Goal: Task Accomplishment & Management: Use online tool/utility

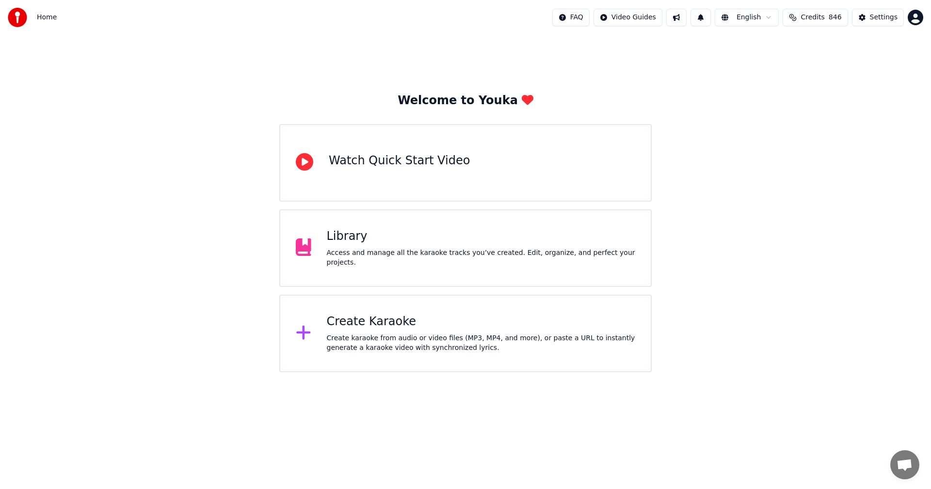
click at [368, 337] on div "Create karaoke from audio or video files (MP3, MP4, and more), or paste a URL t…" at bounding box center [481, 343] width 309 height 19
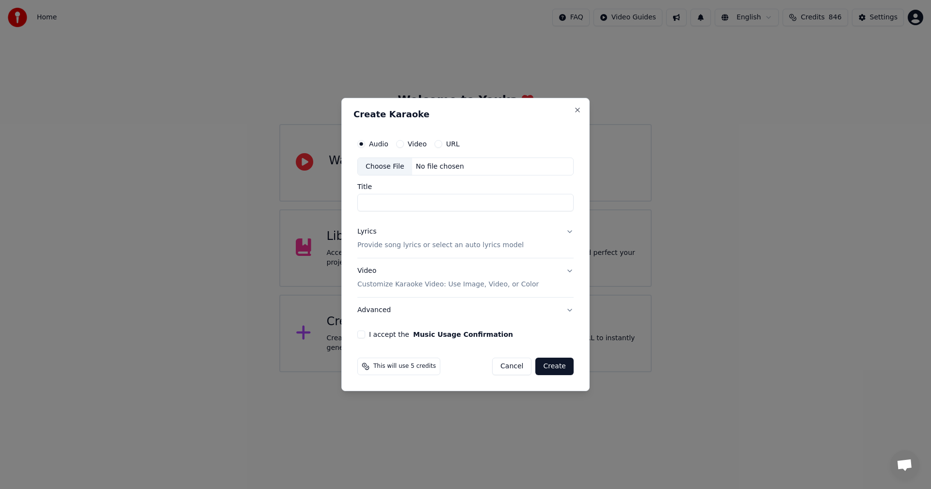
click at [387, 163] on div "Choose File" at bounding box center [385, 166] width 54 height 17
type input "**********"
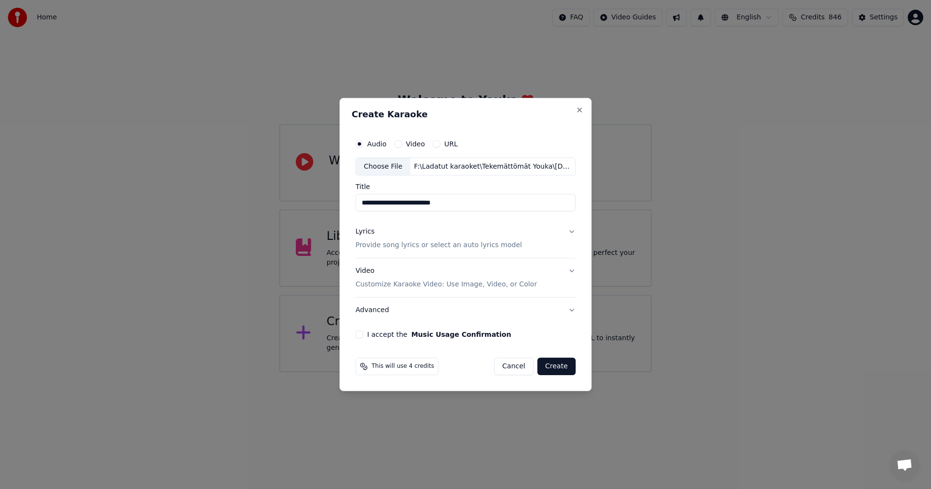
click at [571, 230] on button "Lyrics Provide song lyrics or select an auto lyrics model" at bounding box center [466, 239] width 220 height 39
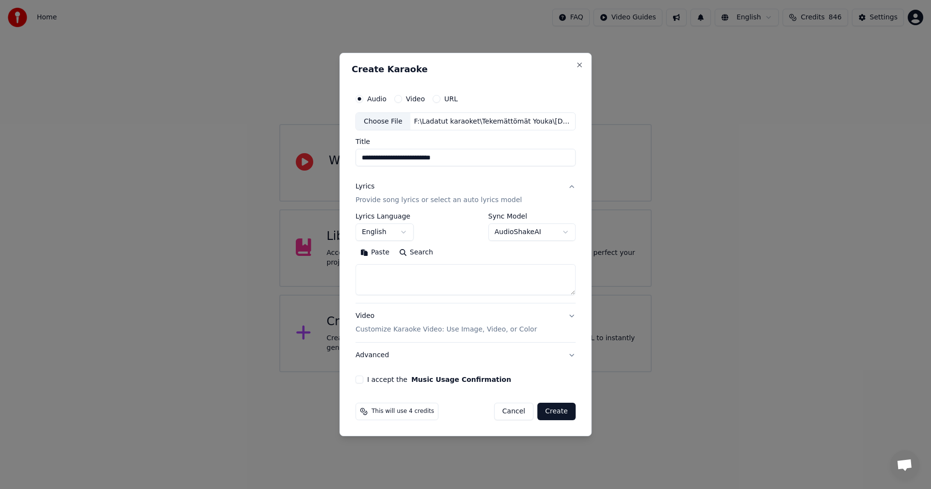
click at [378, 255] on button "Paste" at bounding box center [375, 253] width 39 height 16
click at [411, 236] on button "English" at bounding box center [385, 232] width 58 height 17
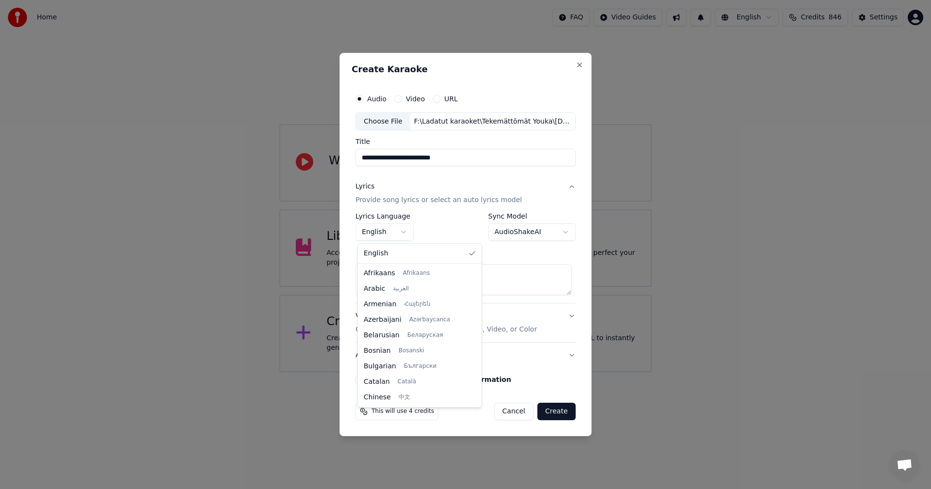
scroll to position [155, 0]
type textarea "**********"
select select "**"
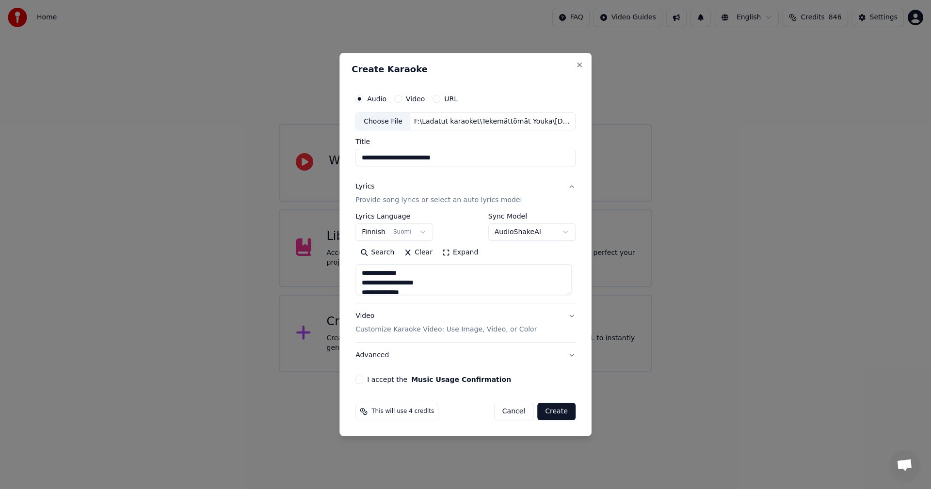
click at [362, 380] on button "I accept the Music Usage Confirmation" at bounding box center [360, 380] width 8 height 8
click at [560, 407] on button "Create" at bounding box center [556, 411] width 38 height 17
type textarea "**********"
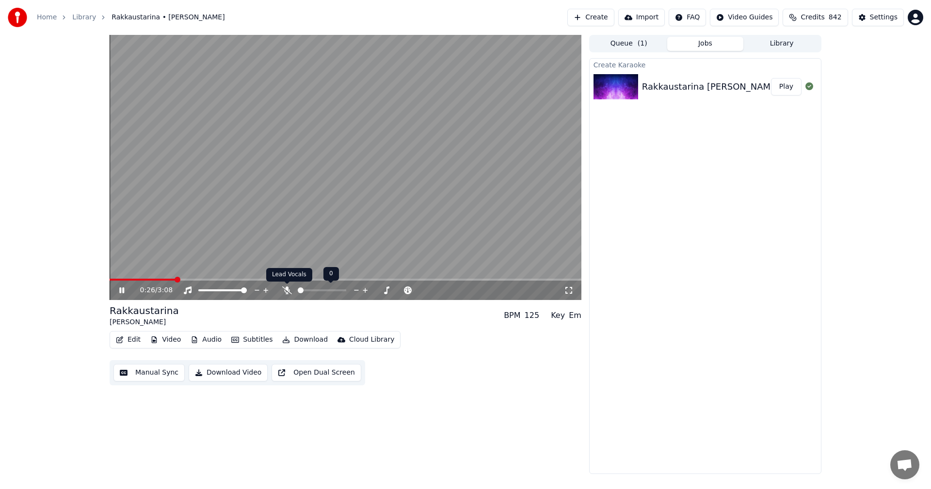
click at [289, 287] on icon at bounding box center [287, 291] width 10 height 8
click at [289, 289] on icon at bounding box center [287, 291] width 10 height 8
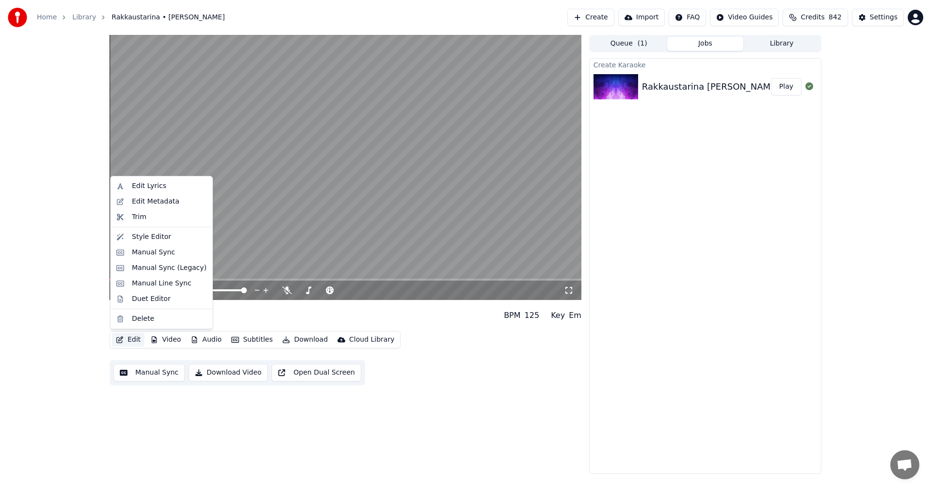
click at [132, 335] on button "Edit" at bounding box center [128, 340] width 32 height 14
click at [164, 273] on div "Manual Sync (Legacy)" at bounding box center [162, 268] width 98 height 16
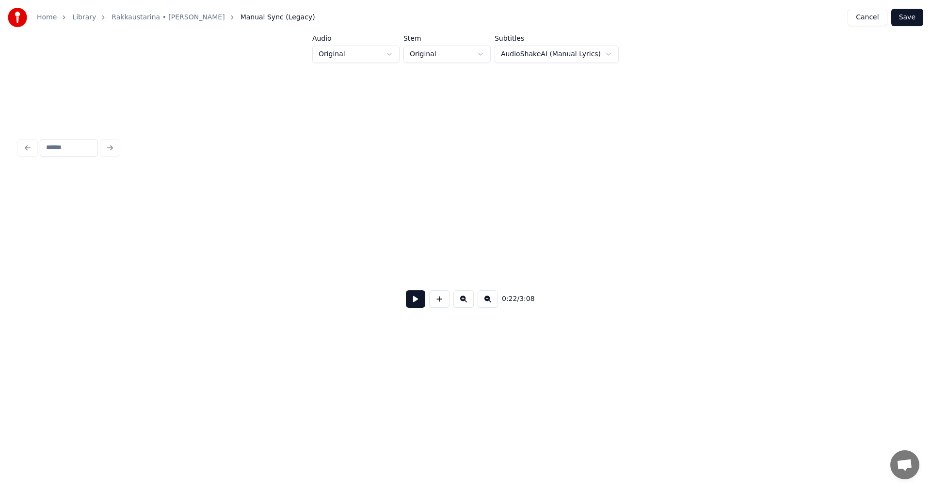
scroll to position [0, 3755]
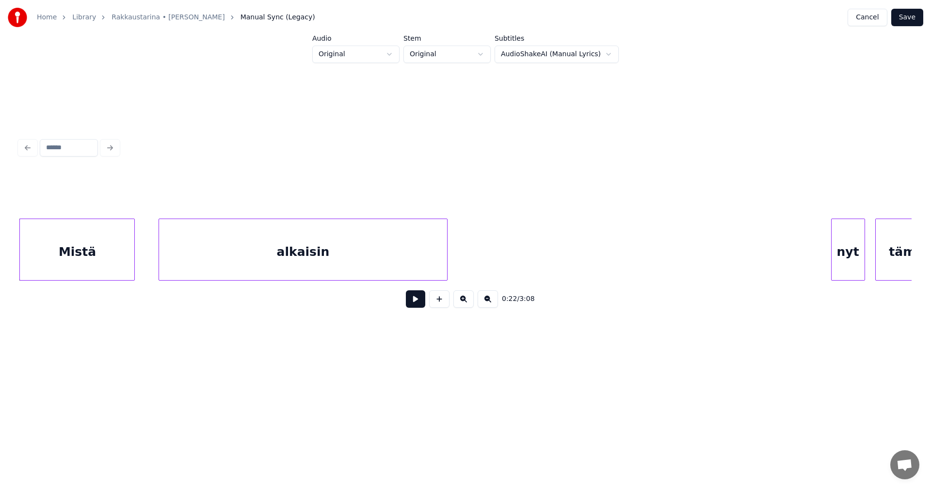
click at [421, 300] on button at bounding box center [415, 299] width 19 height 17
drag, startPoint x: 420, startPoint y: 299, endPoint x: 444, endPoint y: 262, distance: 43.9
click at [420, 299] on button at bounding box center [415, 299] width 19 height 17
click at [470, 259] on div at bounding box center [470, 249] width 3 height 61
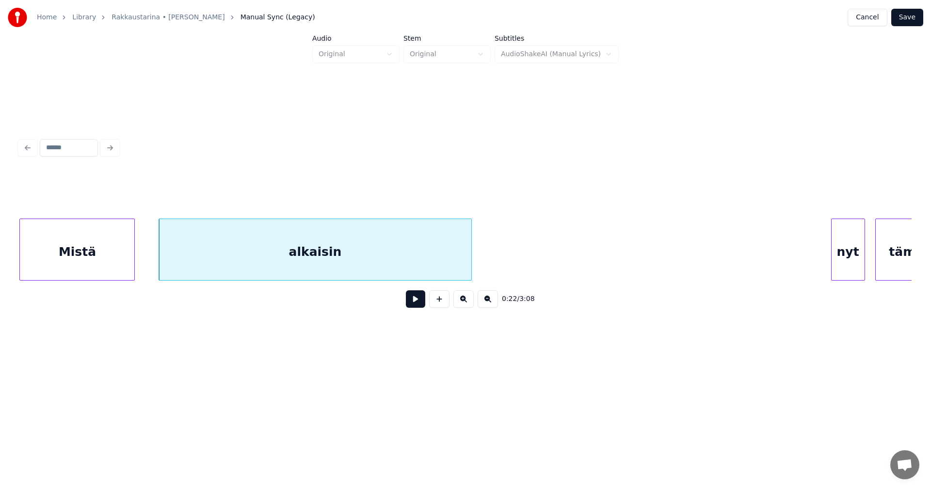
click at [846, 265] on div "nyt" at bounding box center [848, 252] width 33 height 66
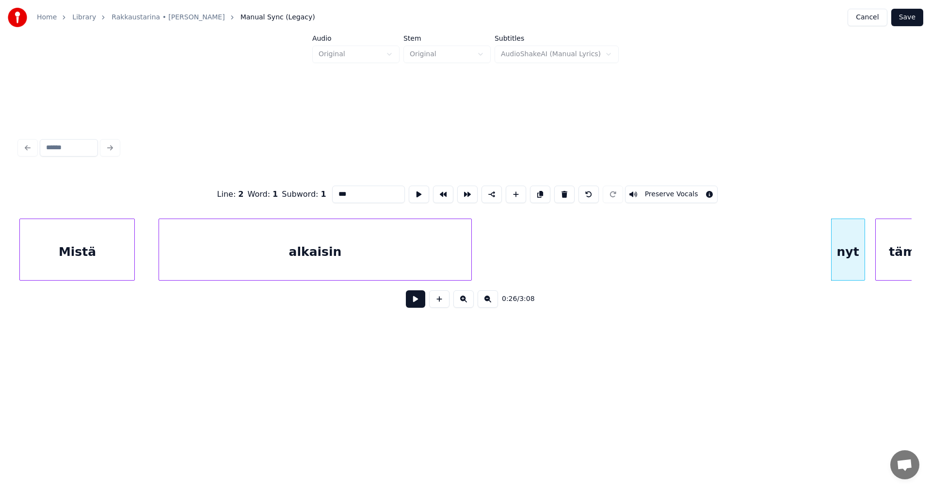
click at [424, 303] on button at bounding box center [415, 299] width 19 height 17
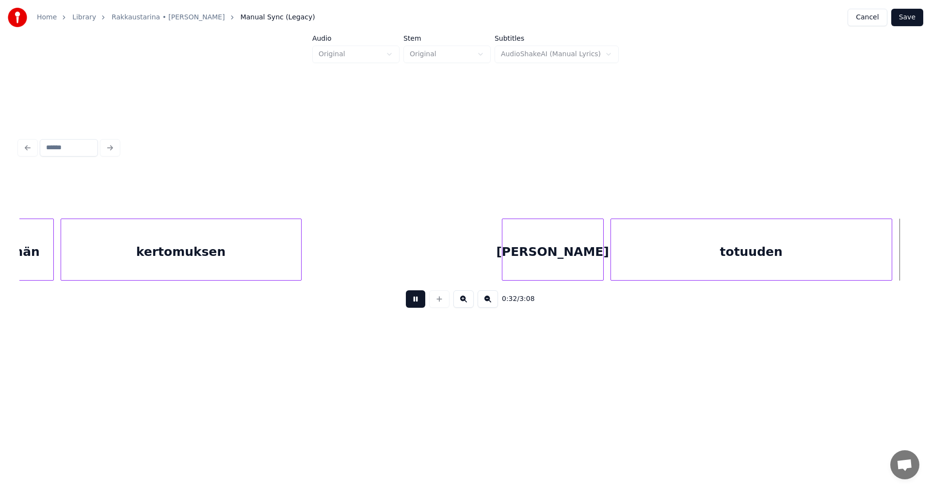
scroll to position [0, 5542]
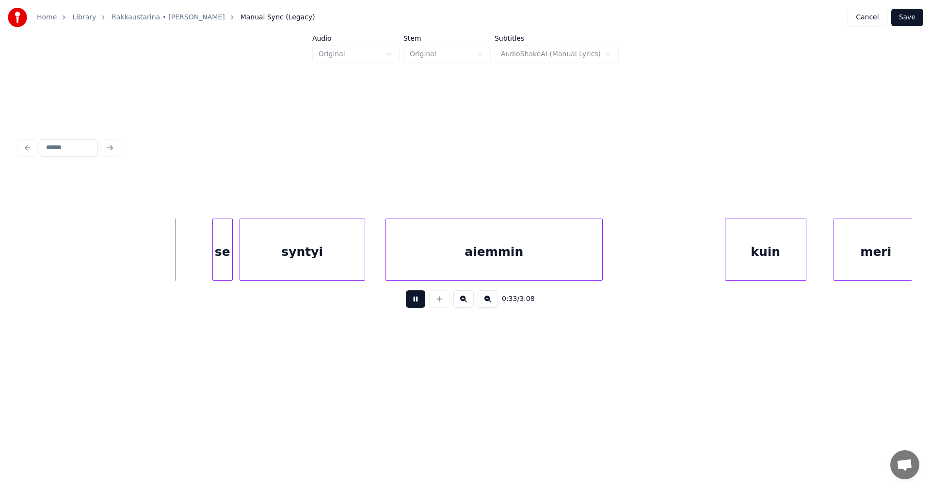
click at [423, 303] on button at bounding box center [415, 299] width 19 height 17
click at [204, 261] on div at bounding box center [204, 249] width 3 height 61
click at [408, 304] on button at bounding box center [415, 299] width 19 height 17
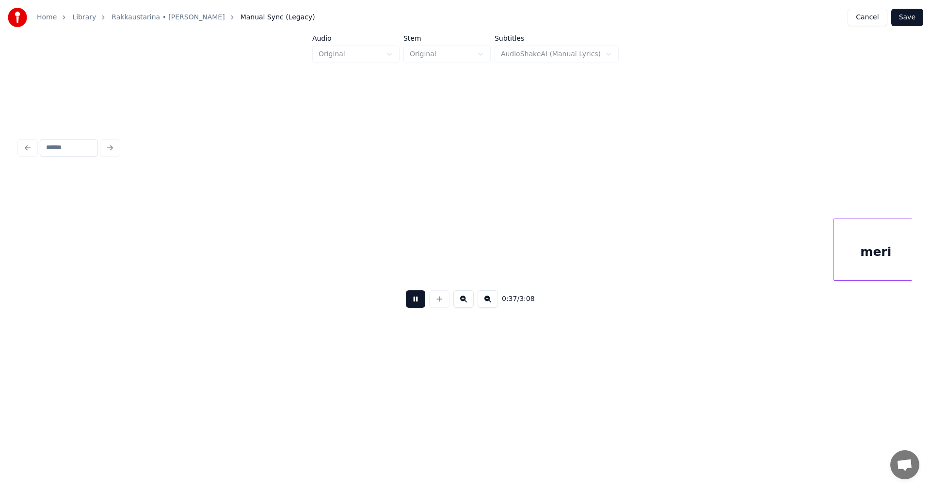
scroll to position [0, 6436]
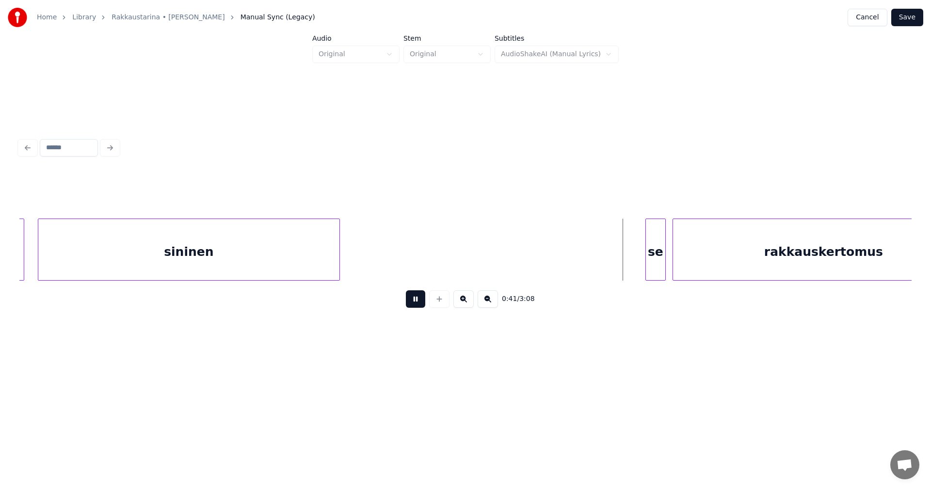
click at [408, 304] on button at bounding box center [415, 299] width 19 height 17
click at [637, 259] on div at bounding box center [636, 249] width 3 height 61
click at [420, 304] on button at bounding box center [415, 299] width 19 height 17
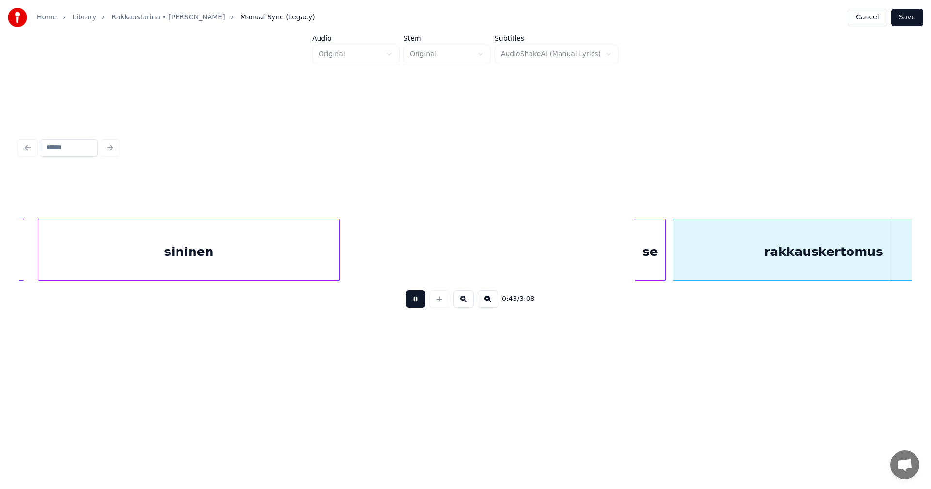
scroll to position [0, 7329]
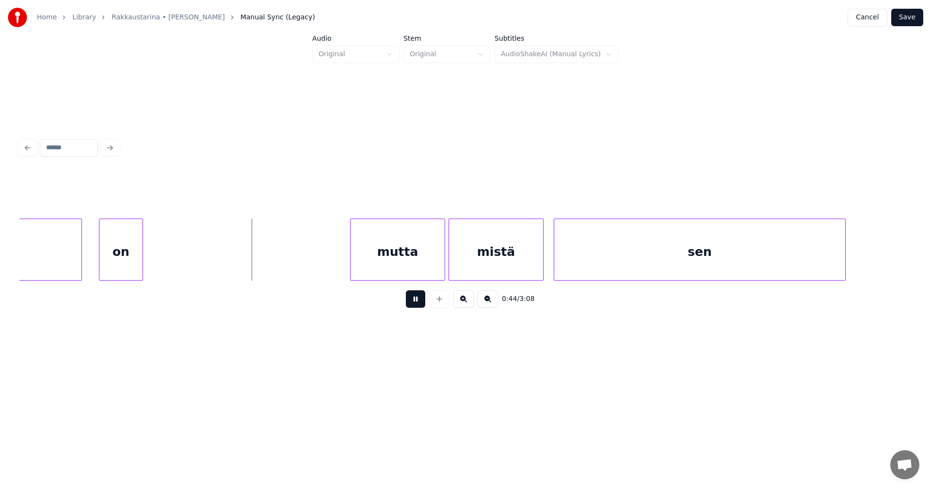
drag, startPoint x: 400, startPoint y: 301, endPoint x: 331, endPoint y: 289, distance: 69.9
click at [399, 301] on div "0:44 / 3:08" at bounding box center [465, 299] width 877 height 21
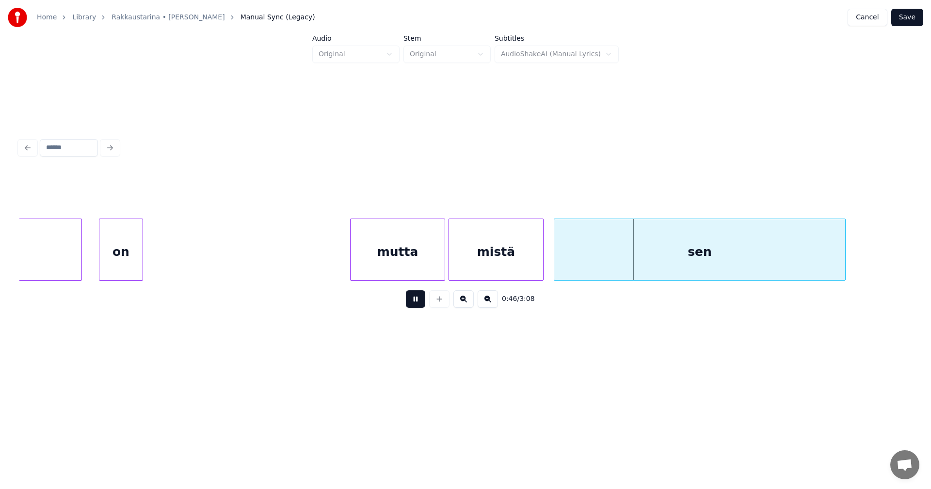
drag, startPoint x: 411, startPoint y: 302, endPoint x: 416, endPoint y: 282, distance: 19.9
click at [411, 301] on button at bounding box center [415, 299] width 19 height 17
click at [405, 268] on div "mutta" at bounding box center [386, 252] width 94 height 66
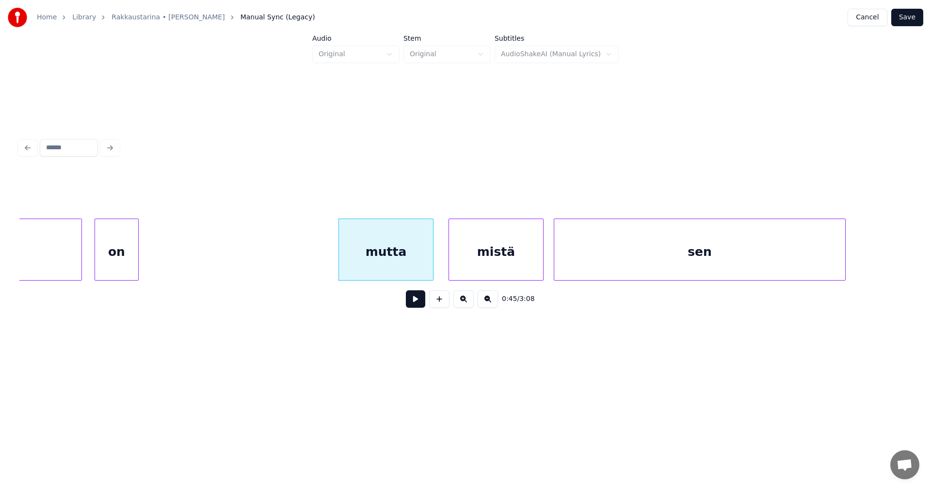
click at [125, 263] on div "on" at bounding box center [116, 252] width 43 height 66
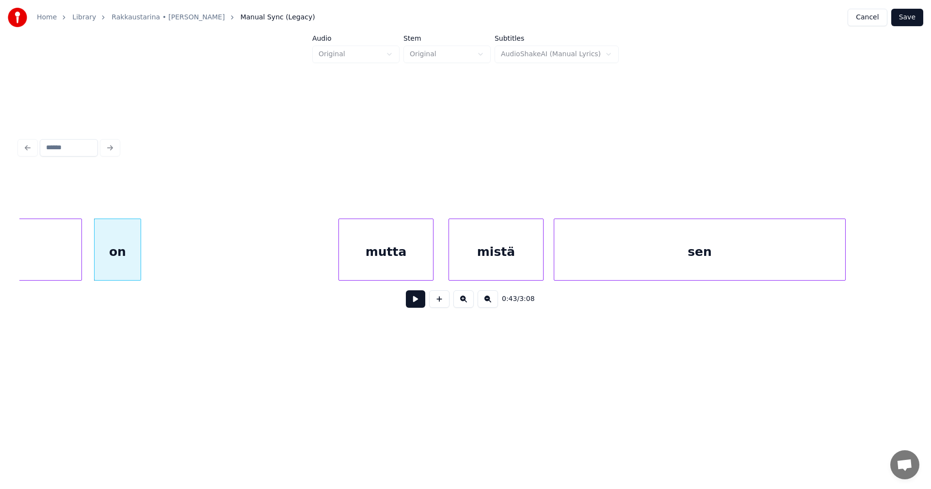
click at [140, 263] on div at bounding box center [139, 249] width 3 height 61
click at [388, 269] on div "mutta" at bounding box center [386, 252] width 94 height 66
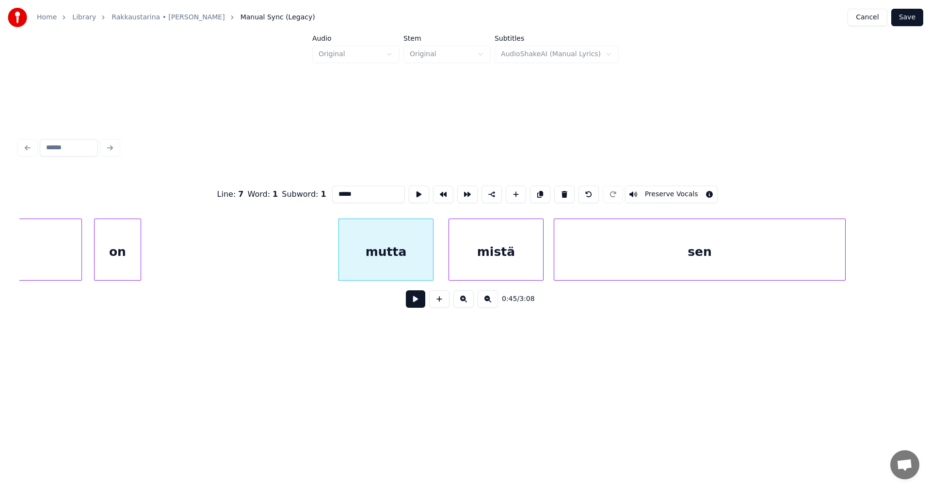
click at [416, 308] on button at bounding box center [415, 299] width 19 height 17
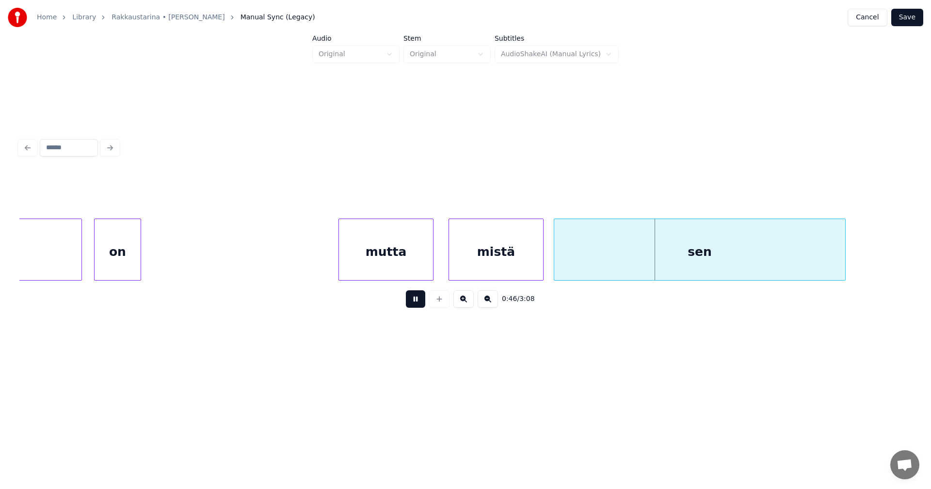
click at [416, 304] on button at bounding box center [415, 299] width 19 height 17
click at [478, 265] on div "mistä" at bounding box center [496, 252] width 94 height 66
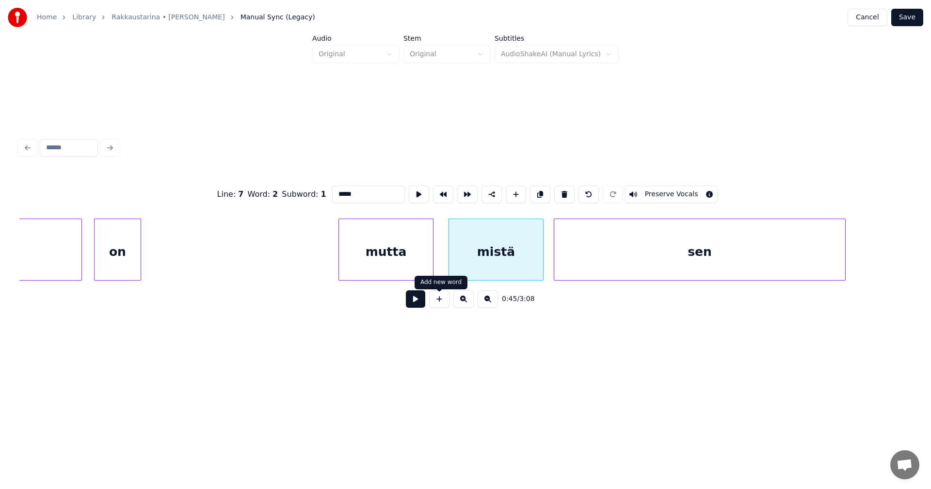
click at [421, 303] on button at bounding box center [415, 299] width 19 height 17
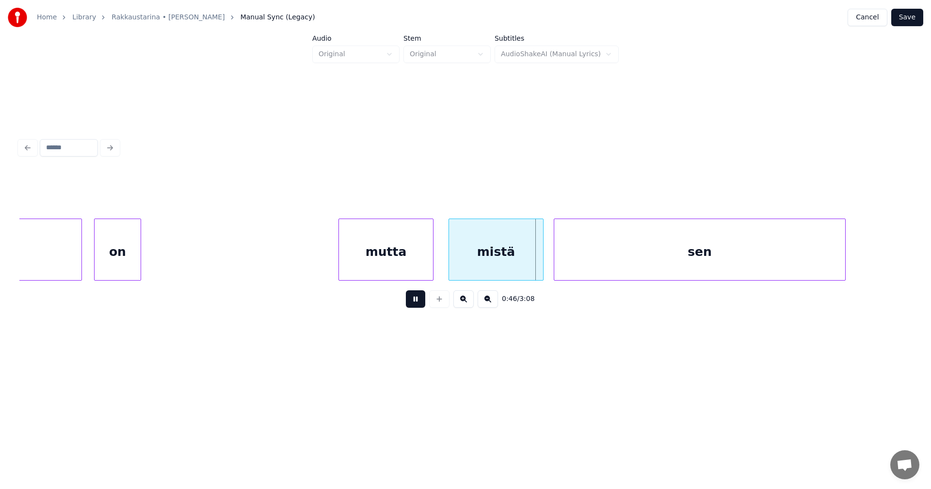
click at [421, 302] on button at bounding box center [415, 299] width 19 height 17
click at [538, 259] on div at bounding box center [537, 249] width 3 height 61
click at [549, 259] on div at bounding box center [550, 249] width 3 height 61
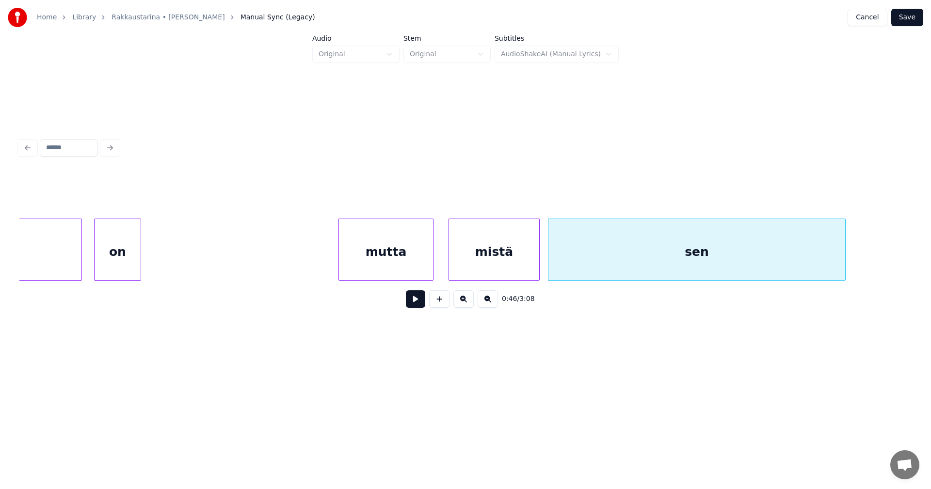
click at [420, 303] on button at bounding box center [415, 299] width 19 height 17
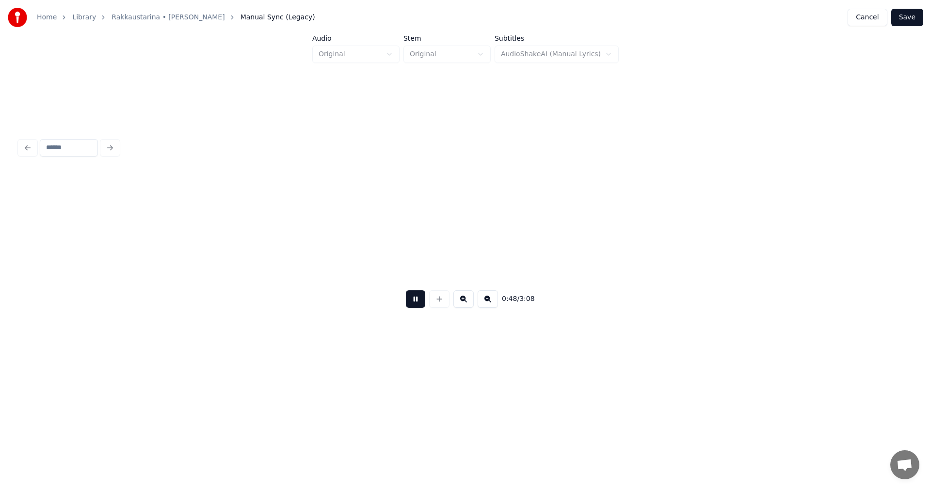
scroll to position [0, 8222]
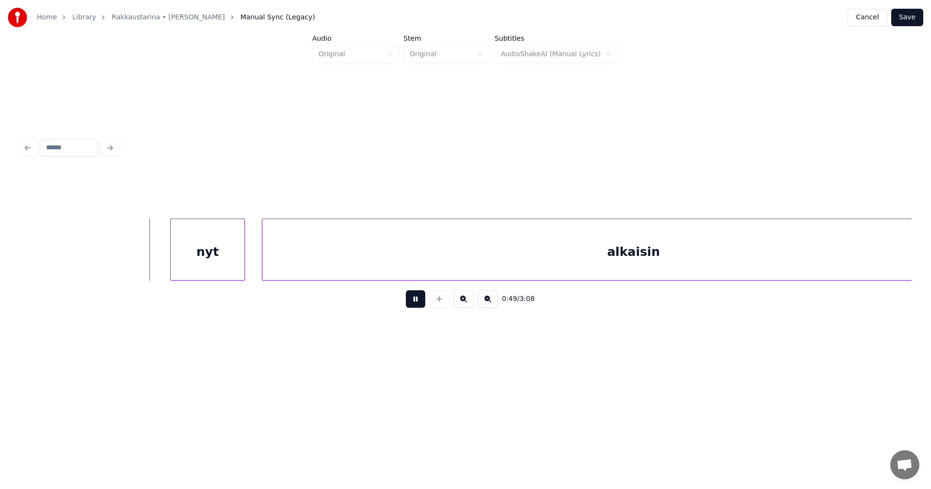
click at [420, 303] on button at bounding box center [415, 299] width 19 height 17
click at [190, 262] on div "nyt" at bounding box center [202, 252] width 74 height 66
click at [417, 306] on button at bounding box center [415, 299] width 19 height 17
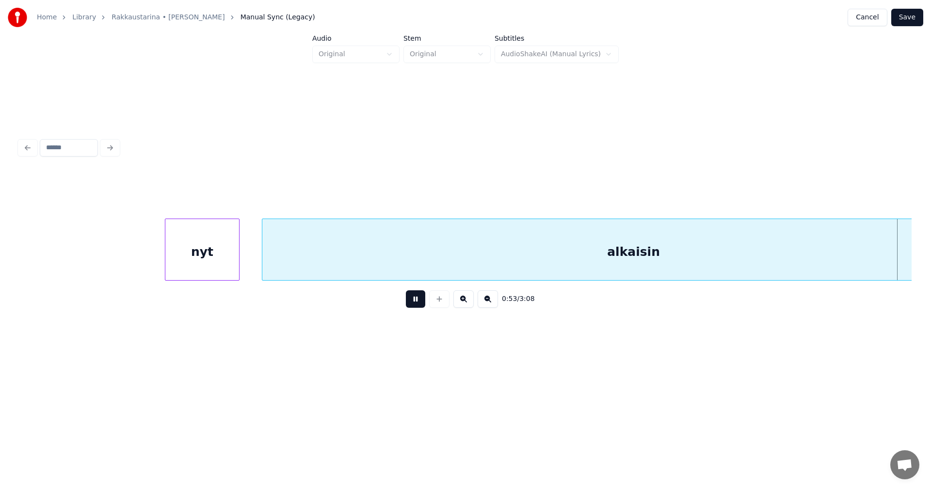
scroll to position [0, 9117]
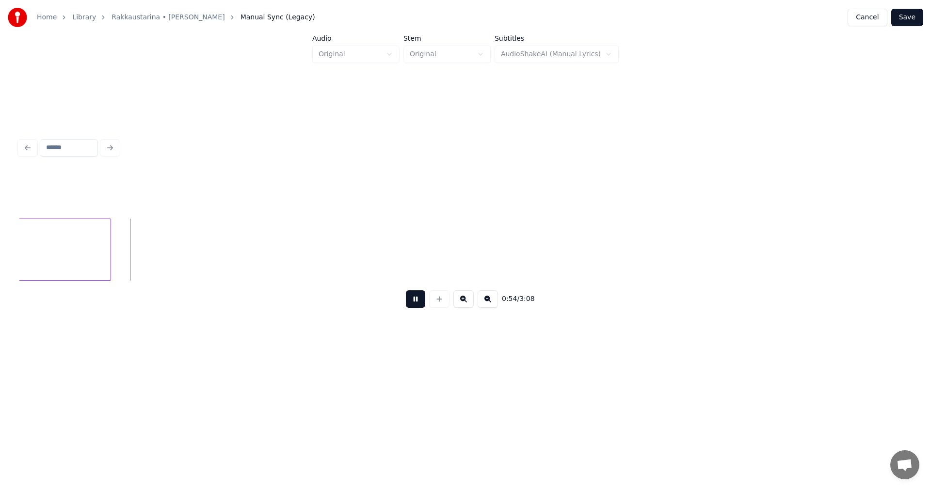
click at [418, 305] on button at bounding box center [415, 299] width 19 height 17
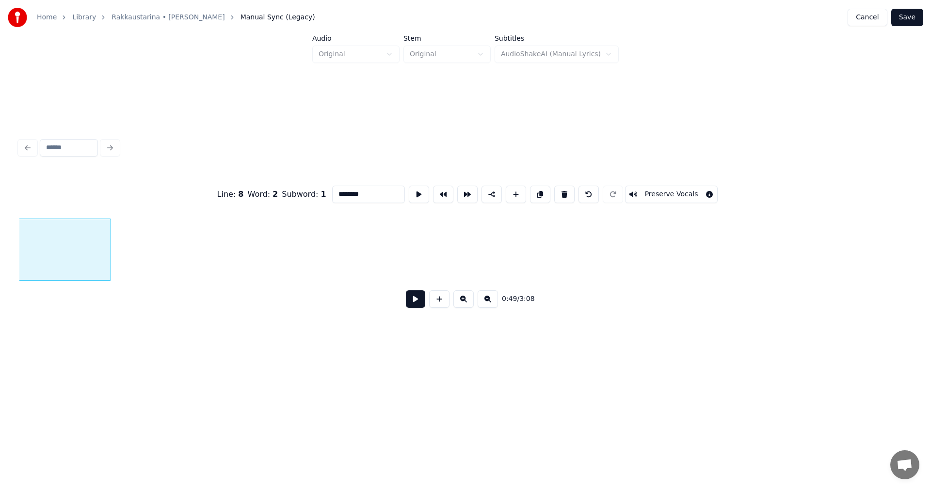
scroll to position [0, 8465]
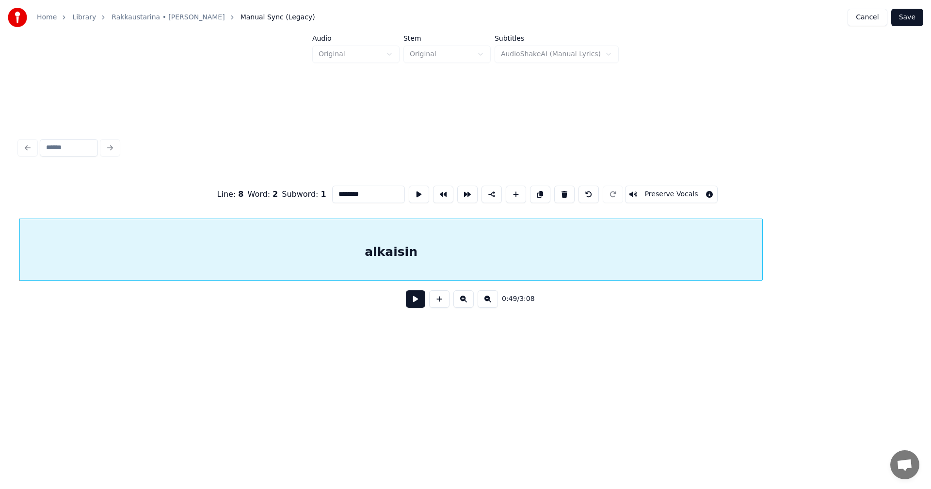
click at [365, 194] on input "********" at bounding box center [368, 194] width 73 height 17
type input "**********"
click at [916, 16] on button "Save" at bounding box center [907, 17] width 32 height 17
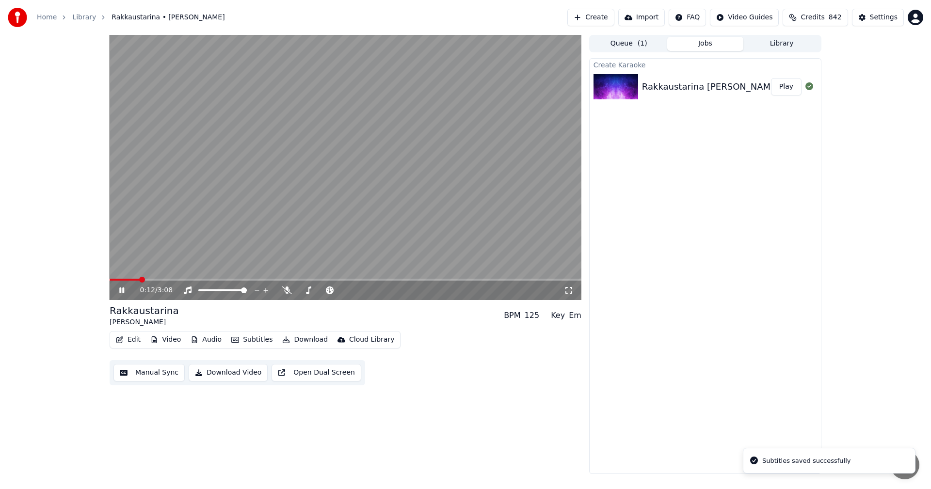
click at [140, 280] on span at bounding box center [346, 280] width 472 height 2
click at [170, 281] on span at bounding box center [346, 280] width 472 height 2
click at [289, 292] on icon at bounding box center [287, 291] width 10 height 8
click at [122, 291] on icon at bounding box center [128, 291] width 23 height 8
click at [172, 340] on button "Video" at bounding box center [165, 340] width 38 height 14
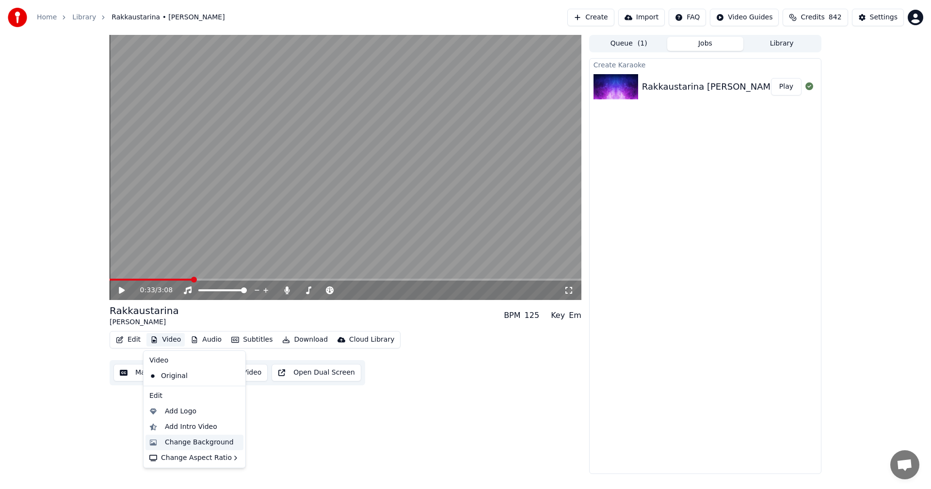
click at [206, 447] on div "Change Background" at bounding box center [199, 443] width 69 height 10
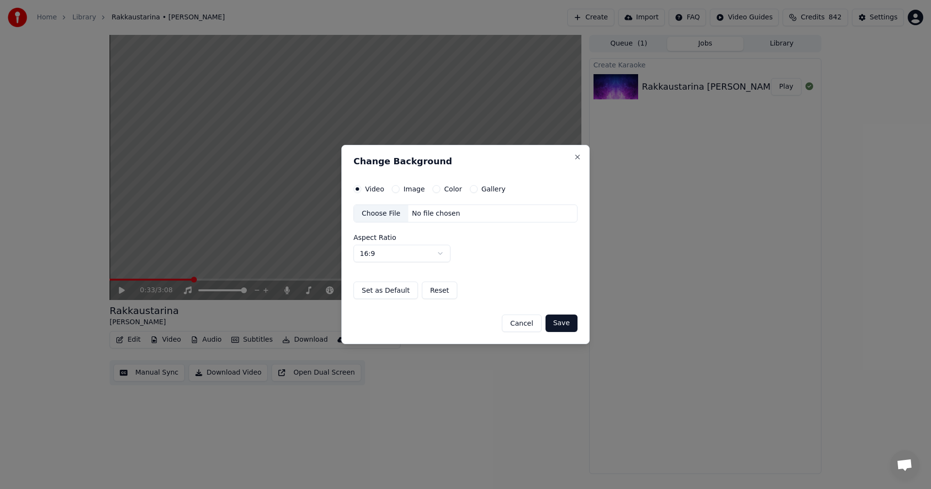
click at [397, 191] on button "Image" at bounding box center [396, 189] width 8 height 8
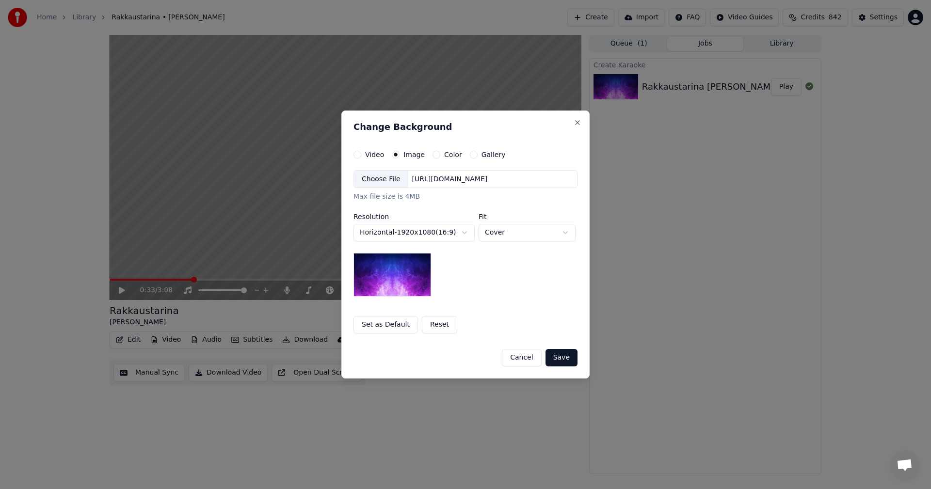
click at [388, 181] on div "Choose File" at bounding box center [381, 179] width 54 height 17
click at [569, 358] on button "Save" at bounding box center [562, 357] width 32 height 17
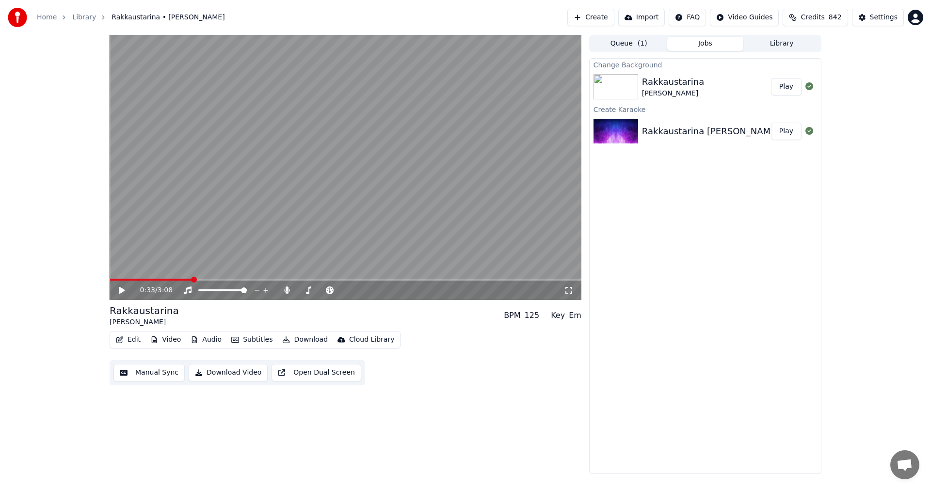
click at [784, 84] on button "Play" at bounding box center [786, 86] width 31 height 17
click at [567, 291] on icon at bounding box center [569, 291] width 10 height 8
click at [566, 292] on icon at bounding box center [569, 291] width 10 height 8
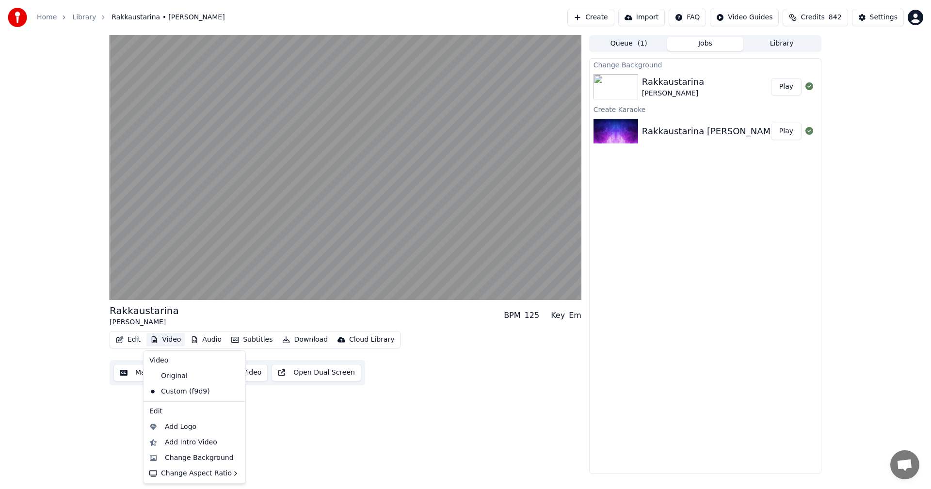
click at [174, 340] on button "Video" at bounding box center [165, 340] width 38 height 14
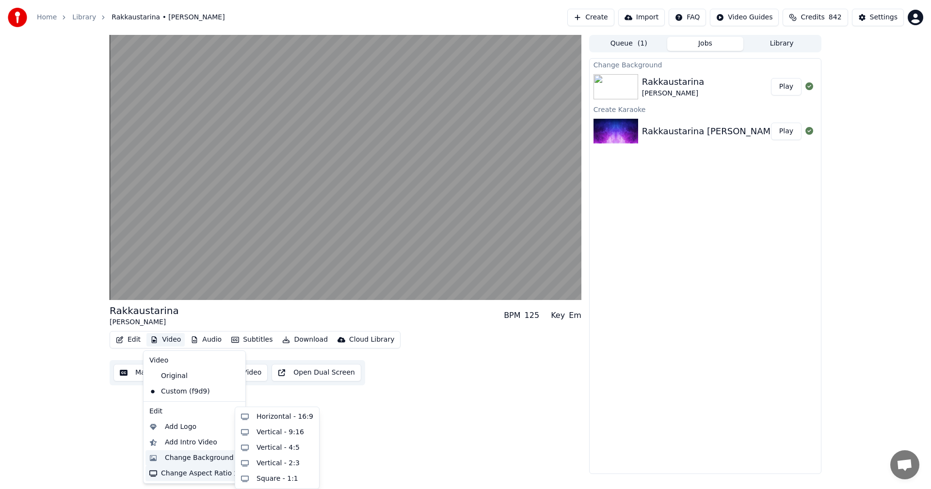
click at [205, 461] on div "Change Background" at bounding box center [199, 459] width 69 height 10
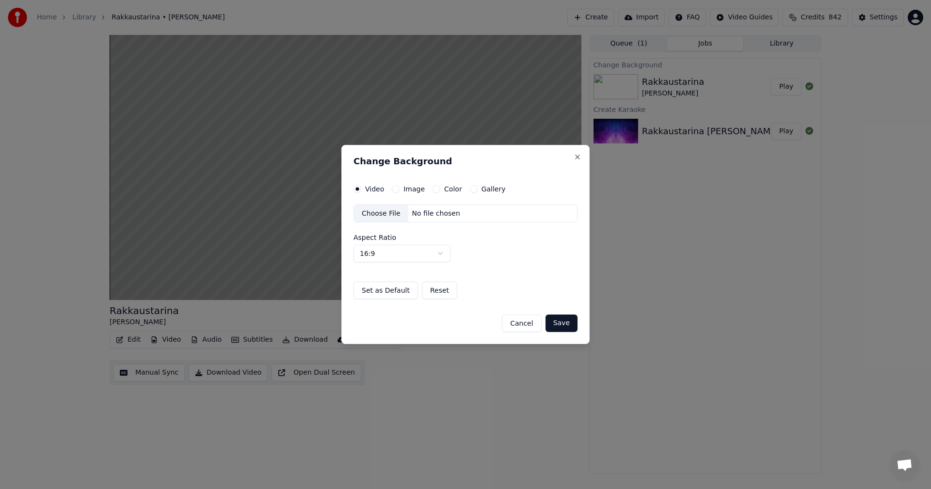
click at [569, 322] on button "Save" at bounding box center [562, 323] width 32 height 17
click at [580, 157] on button "Close" at bounding box center [578, 157] width 8 height 8
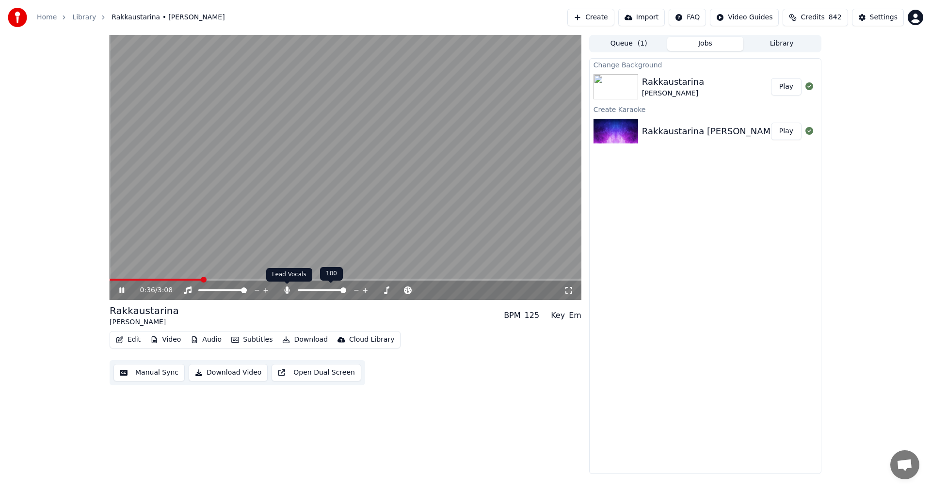
click at [287, 292] on icon at bounding box center [286, 291] width 5 height 8
click at [123, 291] on icon at bounding box center [121, 291] width 5 height 6
click at [306, 338] on button "Download" at bounding box center [304, 340] width 53 height 14
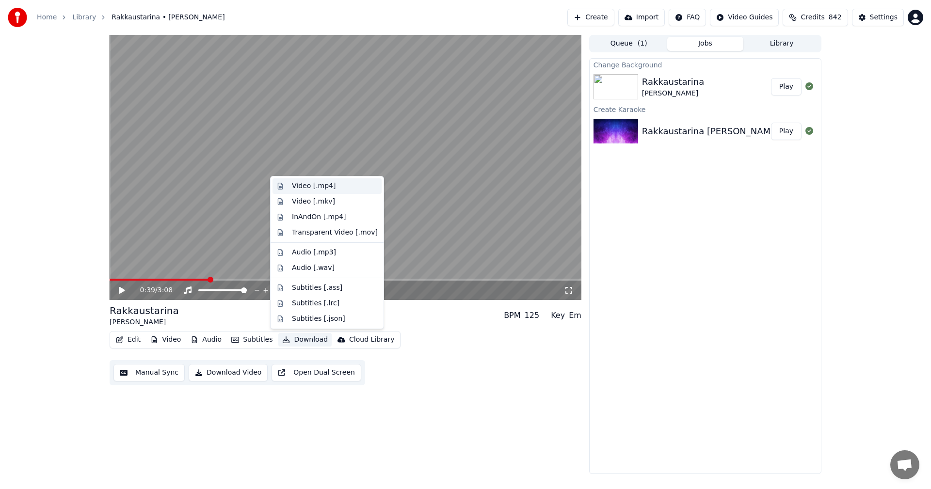
click at [327, 188] on div "Video [.mp4]" at bounding box center [314, 186] width 44 height 10
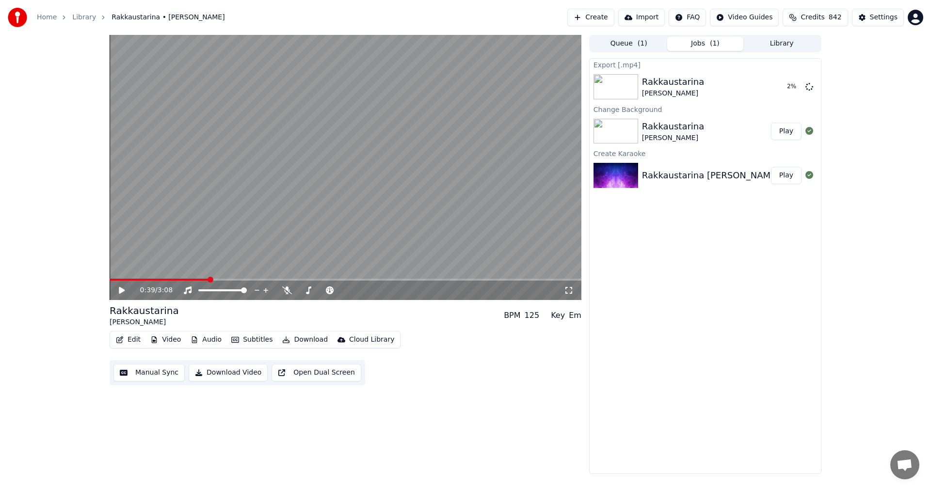
click at [177, 340] on button "Video" at bounding box center [165, 340] width 38 height 14
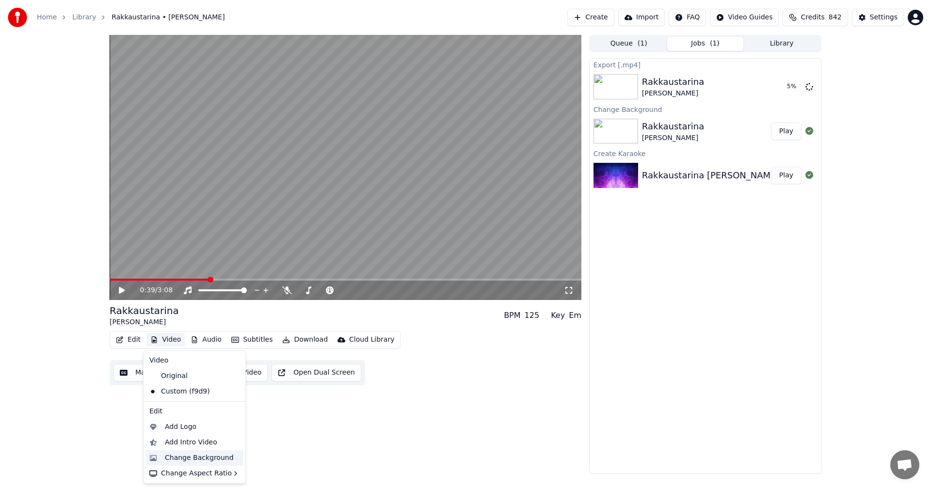
click at [190, 458] on div "Change Background" at bounding box center [199, 459] width 69 height 10
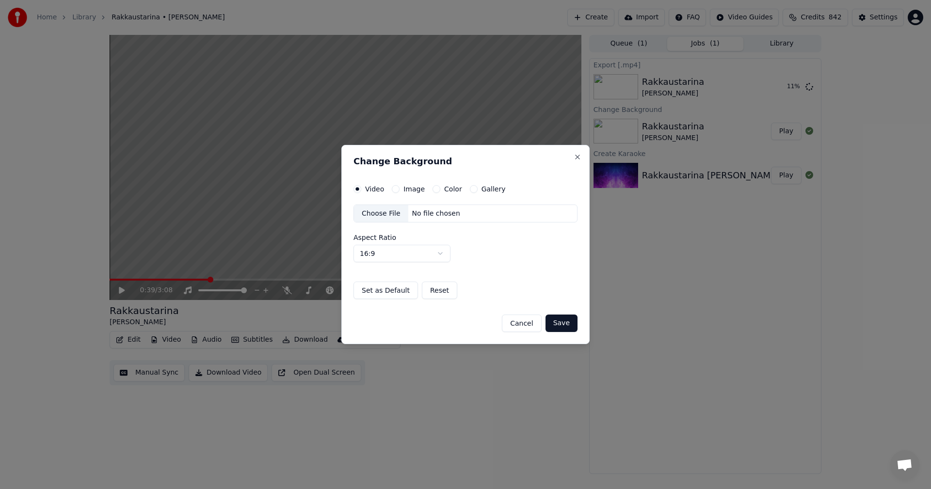
click at [394, 190] on button "Image" at bounding box center [396, 189] width 8 height 8
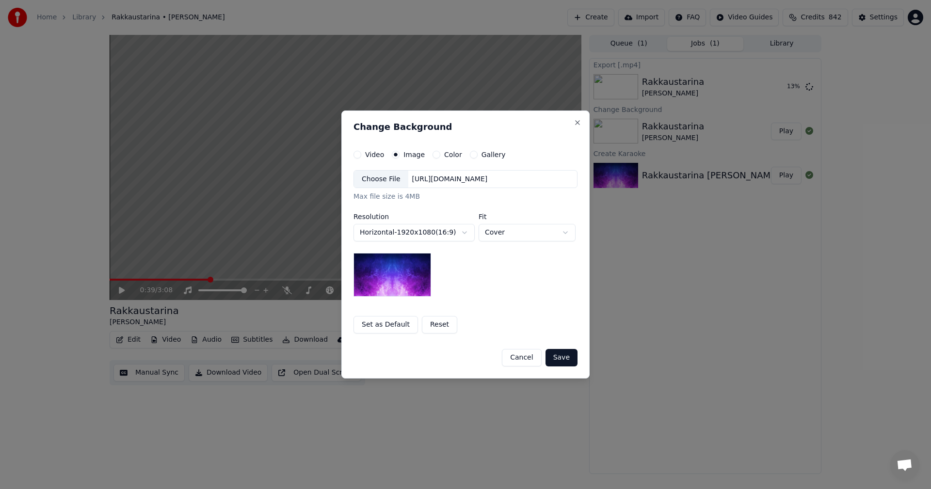
click at [391, 181] on div "Choose File" at bounding box center [381, 179] width 54 height 17
click at [561, 359] on button "Save" at bounding box center [562, 357] width 32 height 17
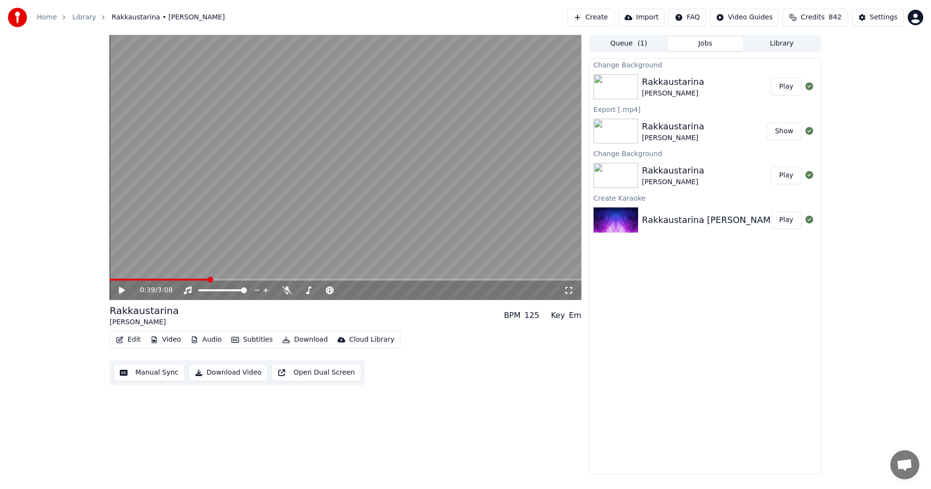
click at [791, 81] on button "Play" at bounding box center [786, 86] width 31 height 17
click at [572, 290] on icon at bounding box center [569, 291] width 10 height 8
click at [171, 341] on button "Video" at bounding box center [165, 340] width 38 height 14
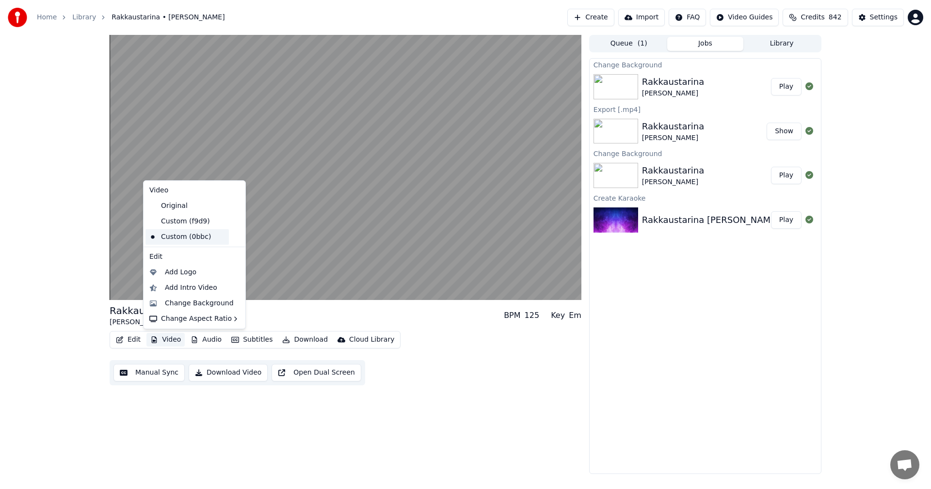
click at [187, 235] on div "Custom (0bbc)" at bounding box center [187, 237] width 83 height 16
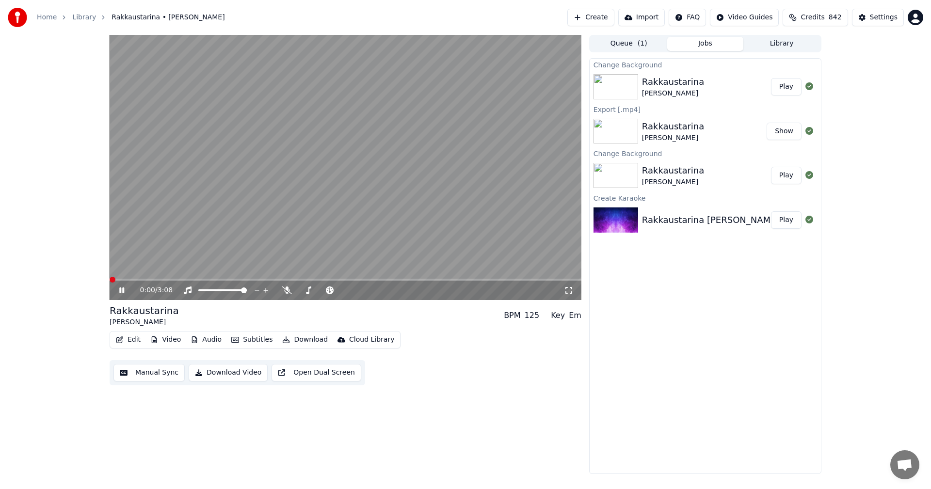
click at [571, 291] on icon at bounding box center [569, 291] width 10 height 8
click at [178, 340] on button "Video" at bounding box center [165, 340] width 38 height 14
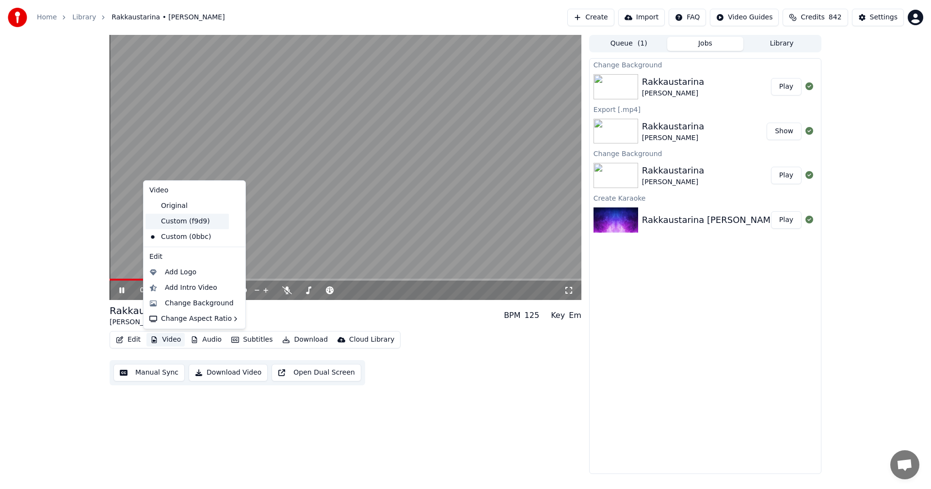
click at [194, 225] on div "Custom (f9d9)" at bounding box center [187, 222] width 83 height 16
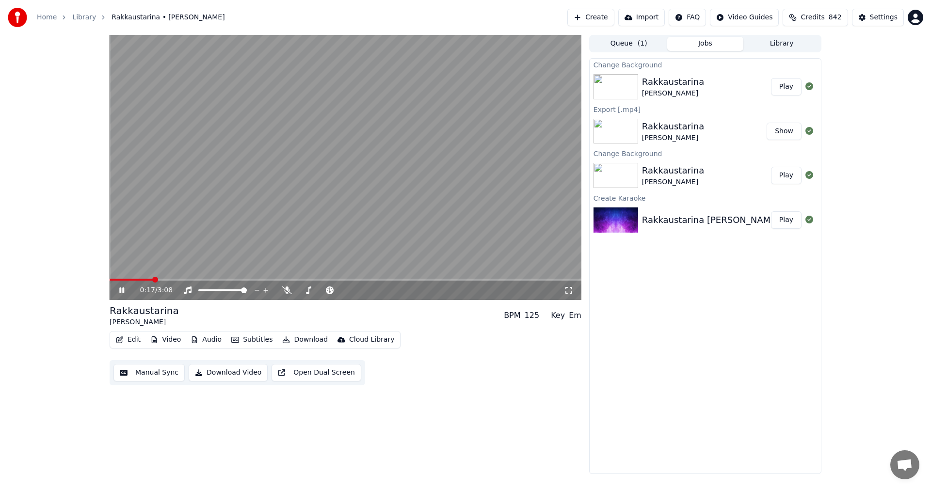
click at [567, 292] on icon at bounding box center [569, 291] width 10 height 8
click at [171, 339] on button "Video" at bounding box center [165, 340] width 38 height 14
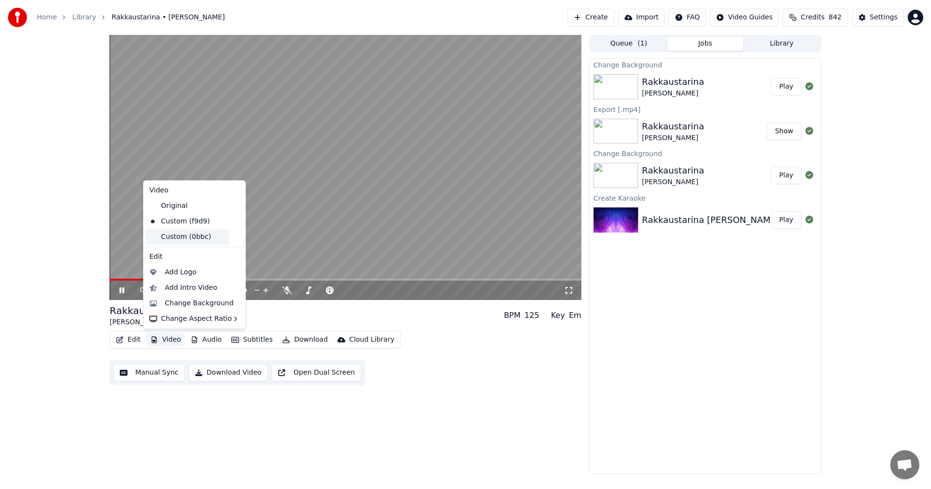
click at [184, 242] on div "Custom (0bbc)" at bounding box center [187, 237] width 83 height 16
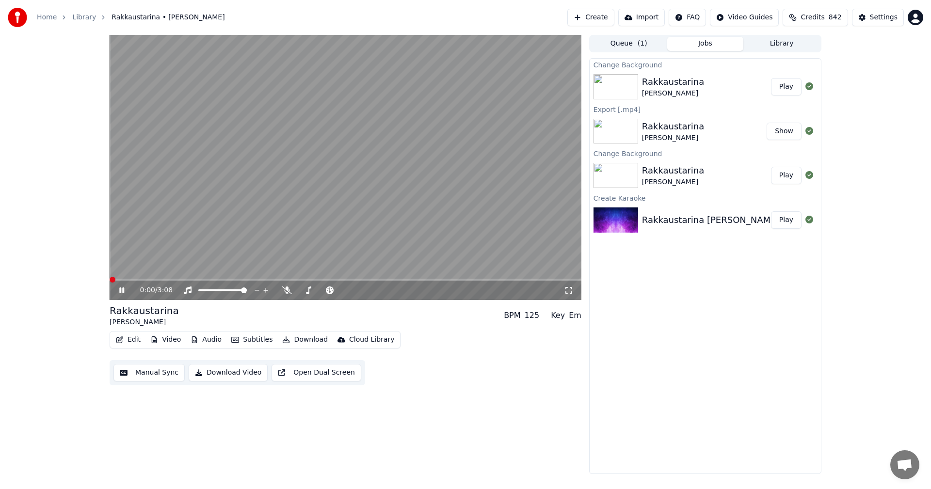
click at [571, 290] on icon at bounding box center [569, 291] width 10 height 8
click at [121, 288] on icon at bounding box center [121, 291] width 5 height 6
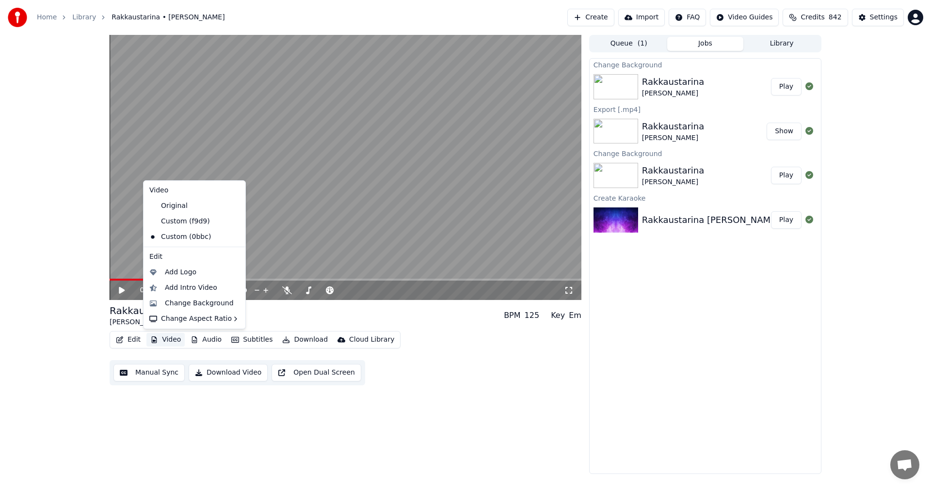
click at [164, 339] on button "Video" at bounding box center [165, 340] width 38 height 14
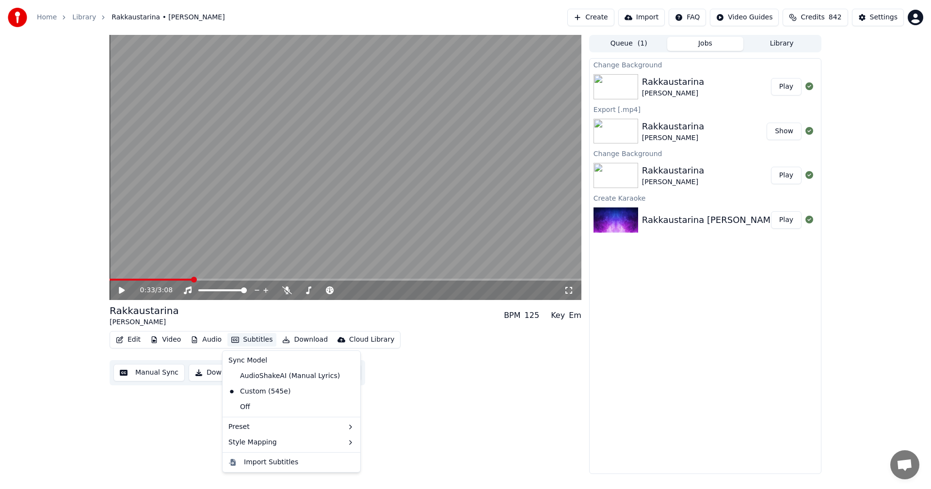
click at [509, 347] on div "Edit Video Audio Subtitles Download Cloud Library Manual Sync Download Video Op…" at bounding box center [346, 358] width 472 height 54
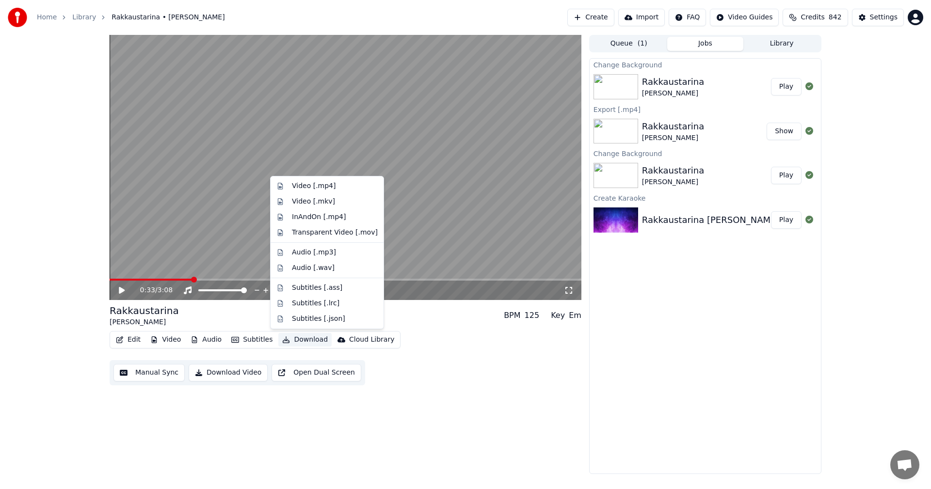
click at [302, 342] on button "Download" at bounding box center [304, 340] width 53 height 14
click at [330, 186] on div "Video [.mp4]" at bounding box center [314, 186] width 44 height 10
